Goal: Navigation & Orientation: Find specific page/section

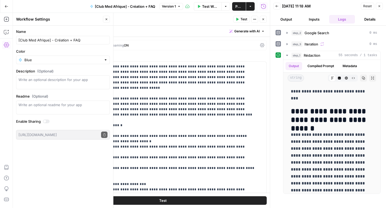
scroll to position [1384, 0]
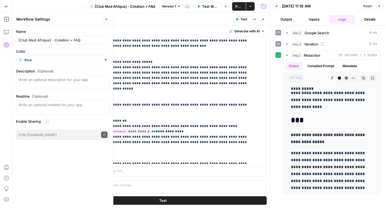
click at [8, 6] on icon "button" at bounding box center [7, 7] width 4 height 4
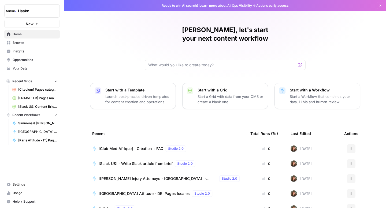
click at [24, 45] on link "Browse" at bounding box center [31, 43] width 55 height 9
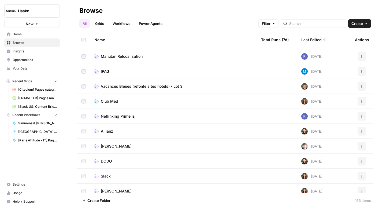
scroll to position [17, 0]
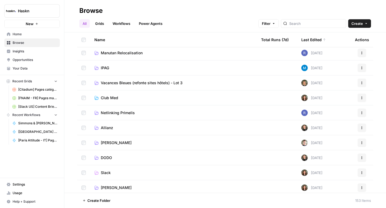
click at [113, 142] on span "[PERSON_NAME]" at bounding box center [116, 142] width 31 height 5
